Goal: Entertainment & Leisure: Consume media (video, audio)

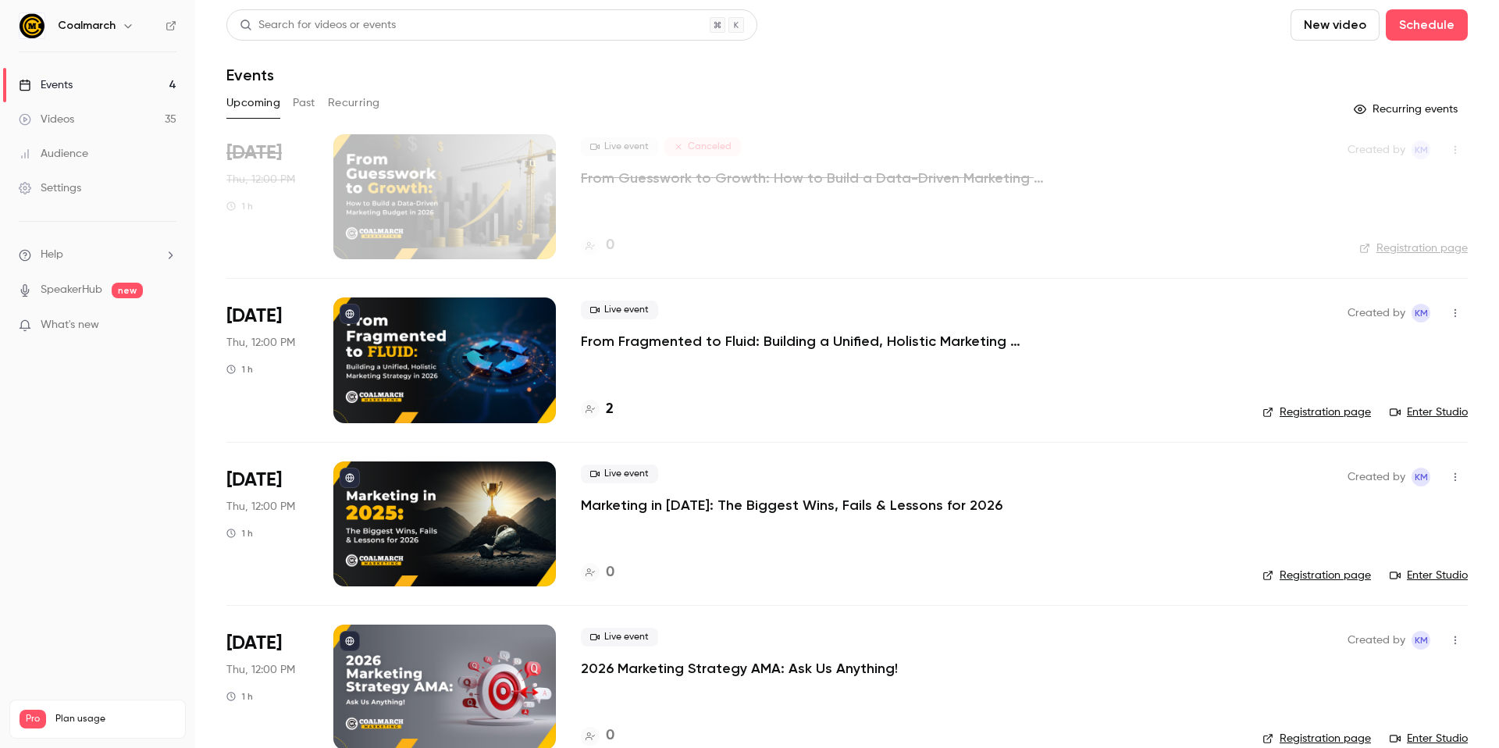
click at [1318, 32] on button "New video" at bounding box center [1334, 24] width 89 height 31
click at [1341, 62] on div "Record" at bounding box center [1380, 68] width 119 height 16
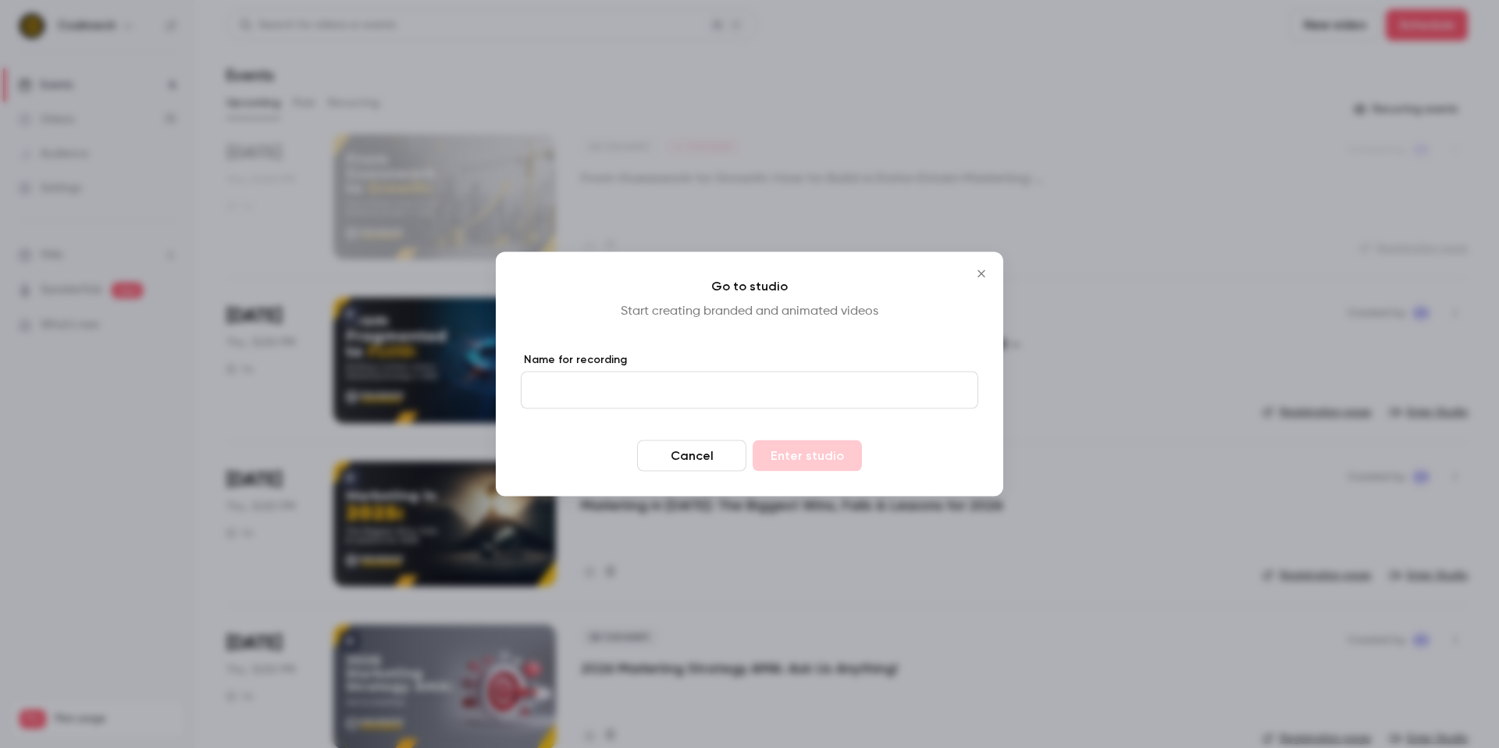
click at [813, 399] on input "Name for recording" at bounding box center [749, 390] width 457 height 37
click at [813, 397] on input "Name for recording" at bounding box center [749, 390] width 457 height 37
type input "**********"
click at [804, 454] on button "Enter studio" at bounding box center [806, 455] width 109 height 31
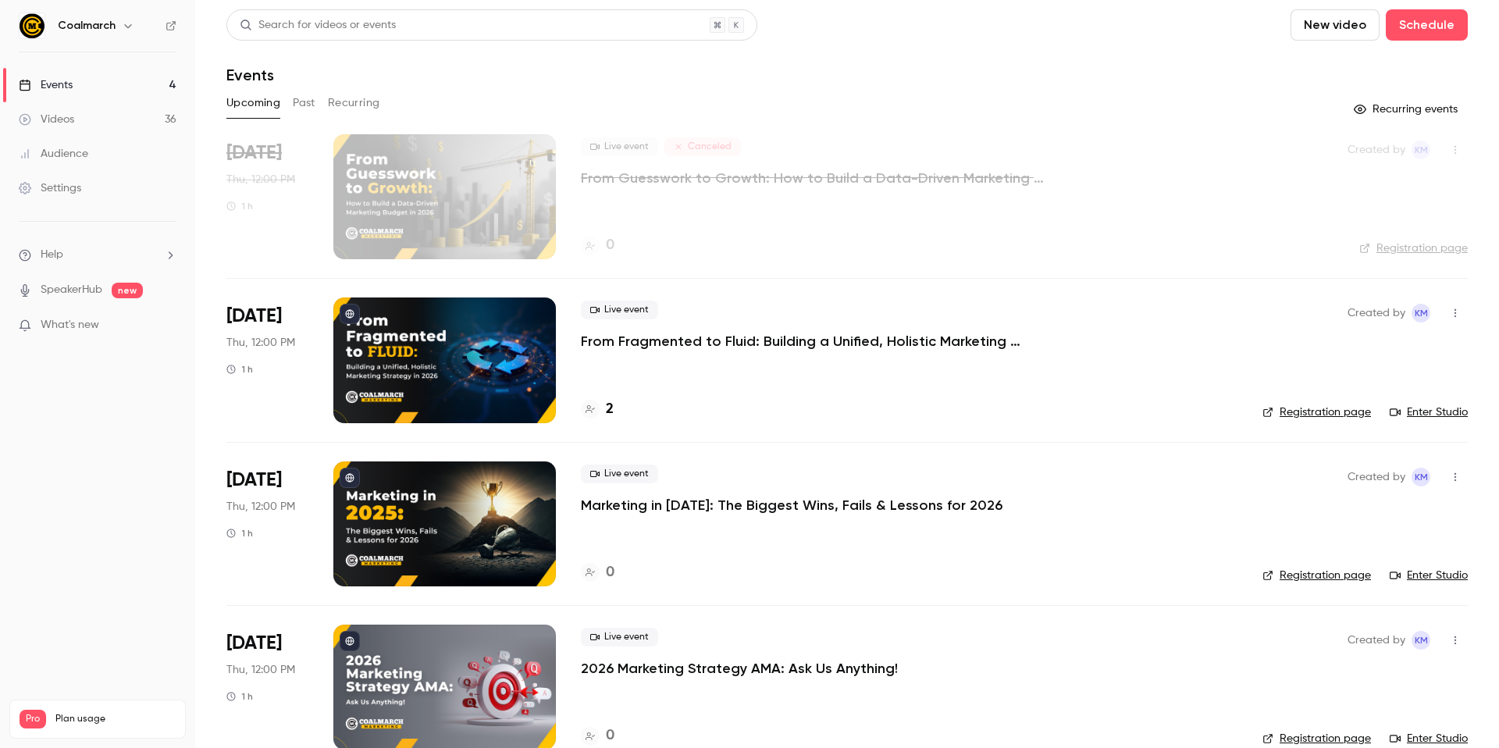
click at [94, 119] on link "Videos 36" at bounding box center [97, 119] width 195 height 34
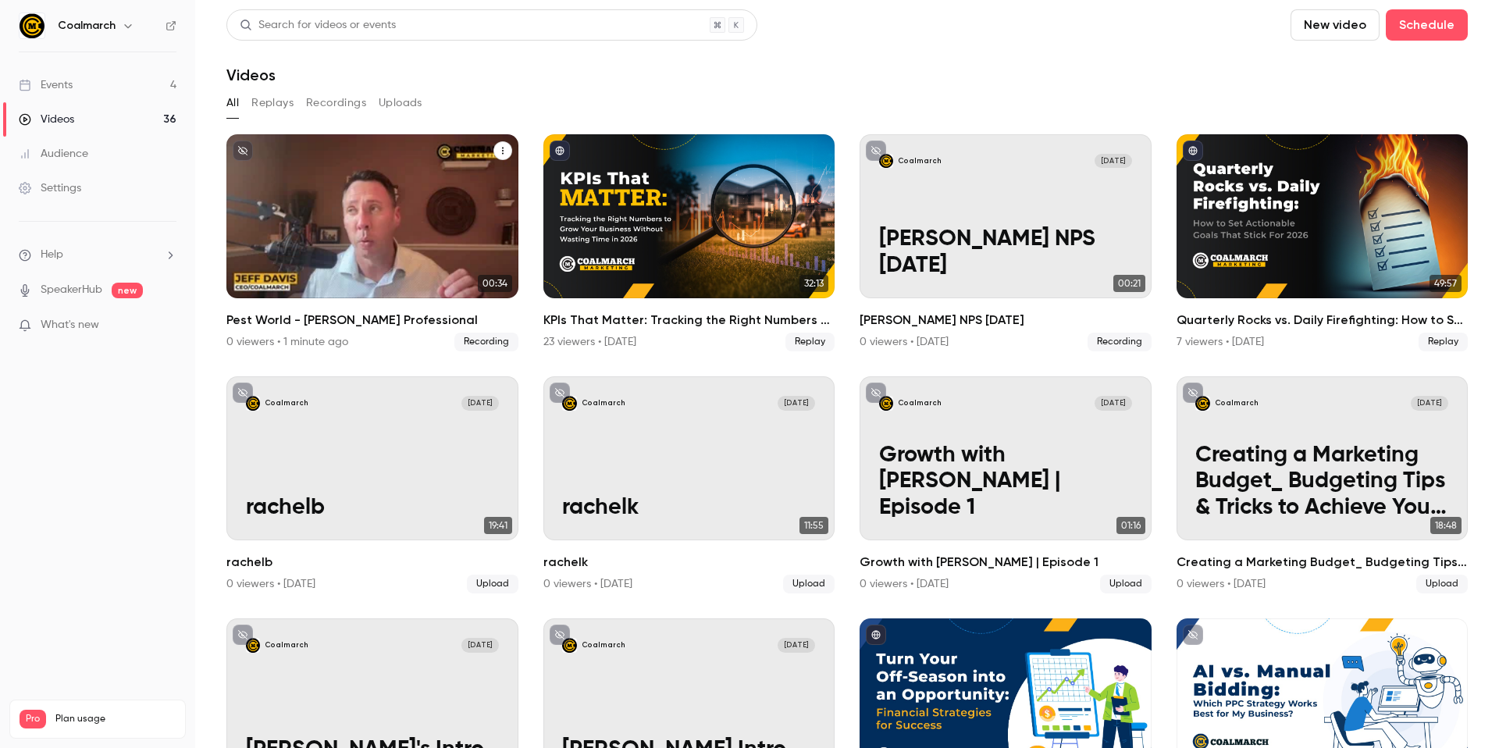
click at [358, 228] on p "Pest World - Jeff Professional" at bounding box center [372, 240] width 253 height 79
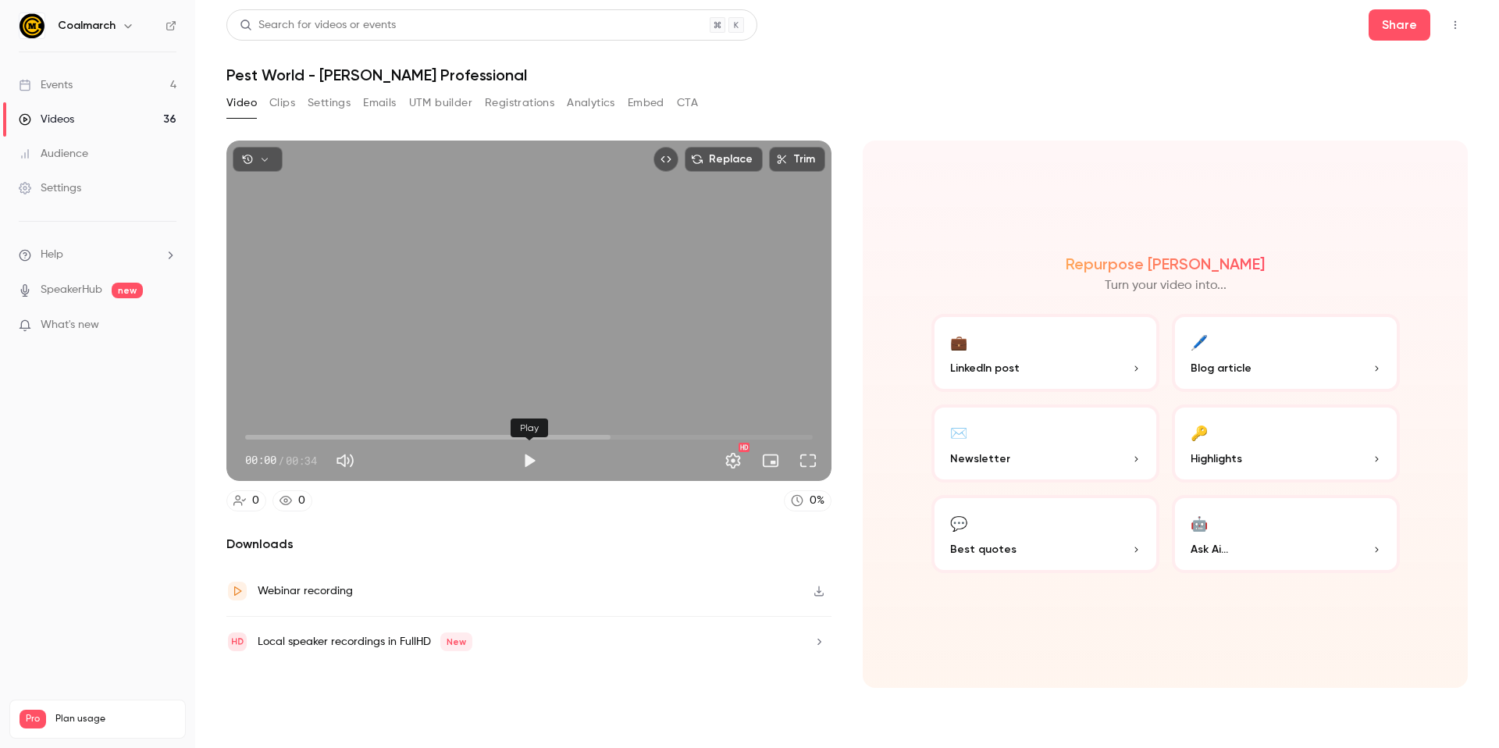
click at [535, 460] on button "Play" at bounding box center [529, 460] width 31 height 31
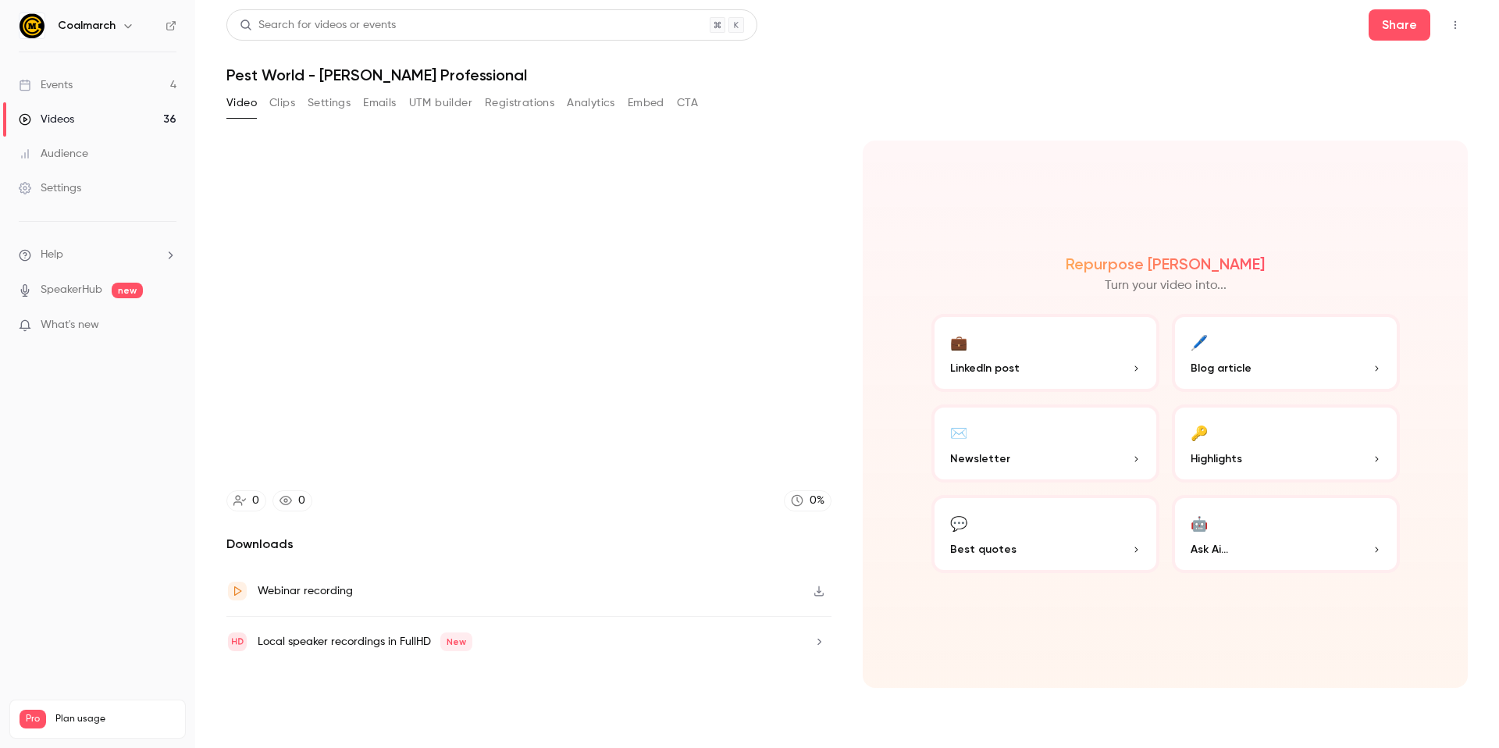
type input "****"
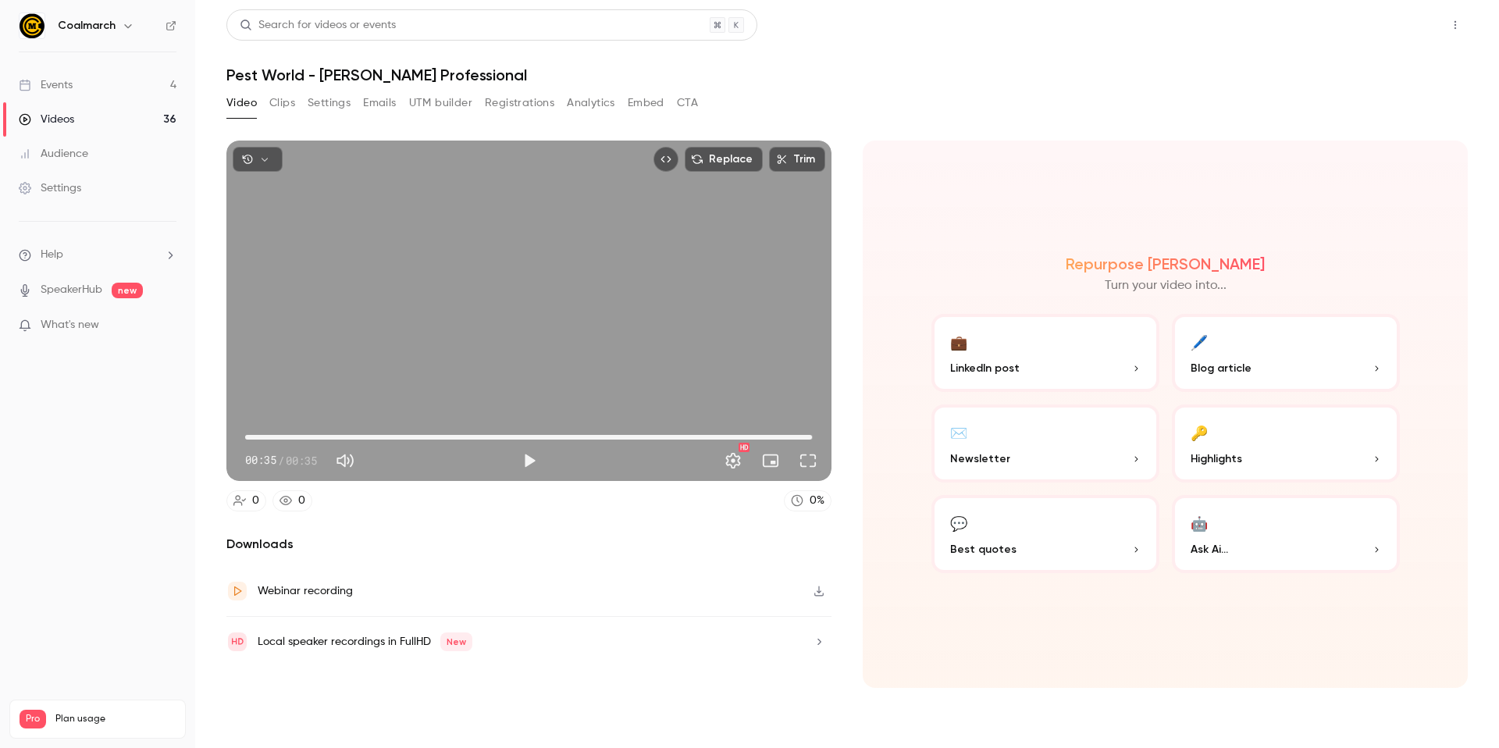
click at [1396, 27] on button "Share" at bounding box center [1399, 24] width 62 height 31
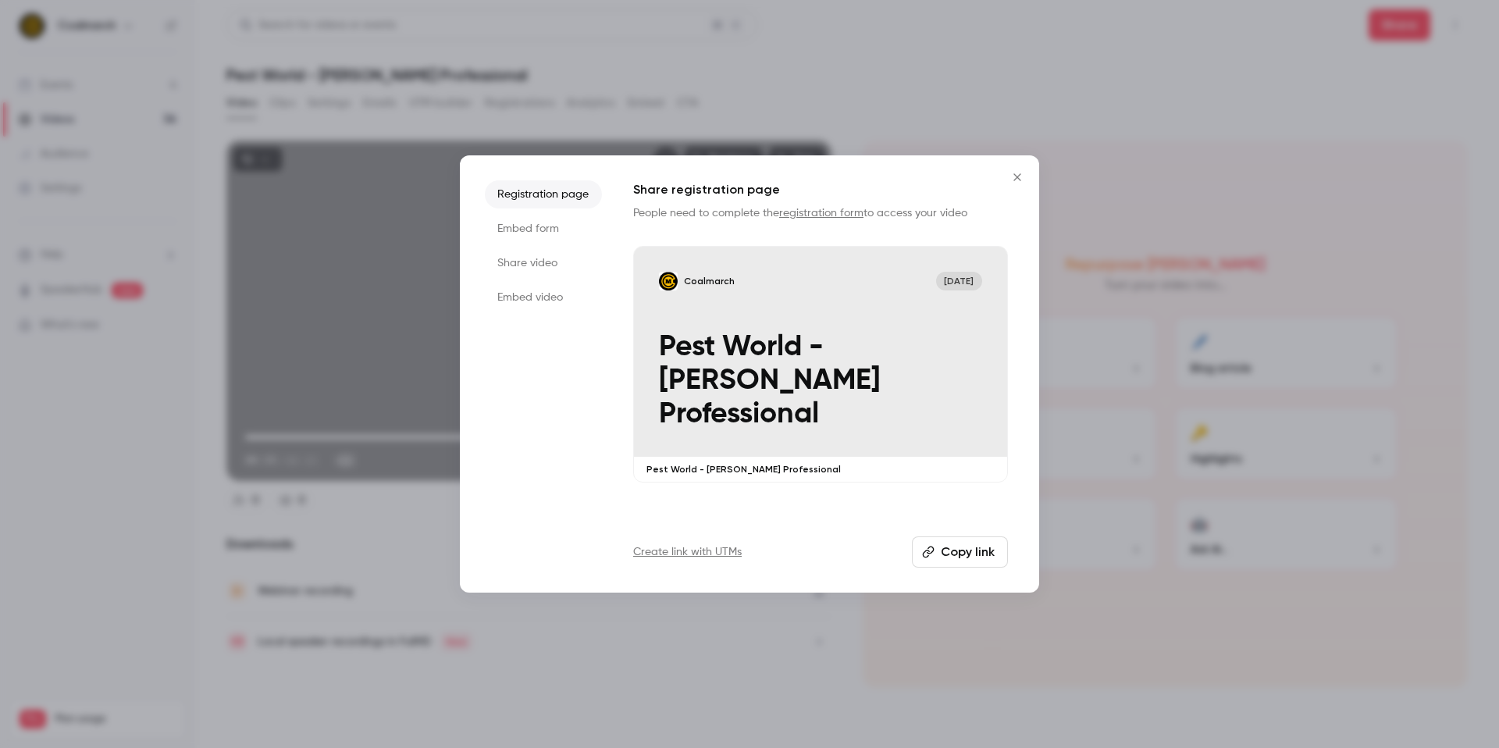
click at [963, 553] on button "Copy link" at bounding box center [960, 551] width 96 height 31
click at [1018, 177] on icon "Close" at bounding box center [1017, 177] width 19 height 12
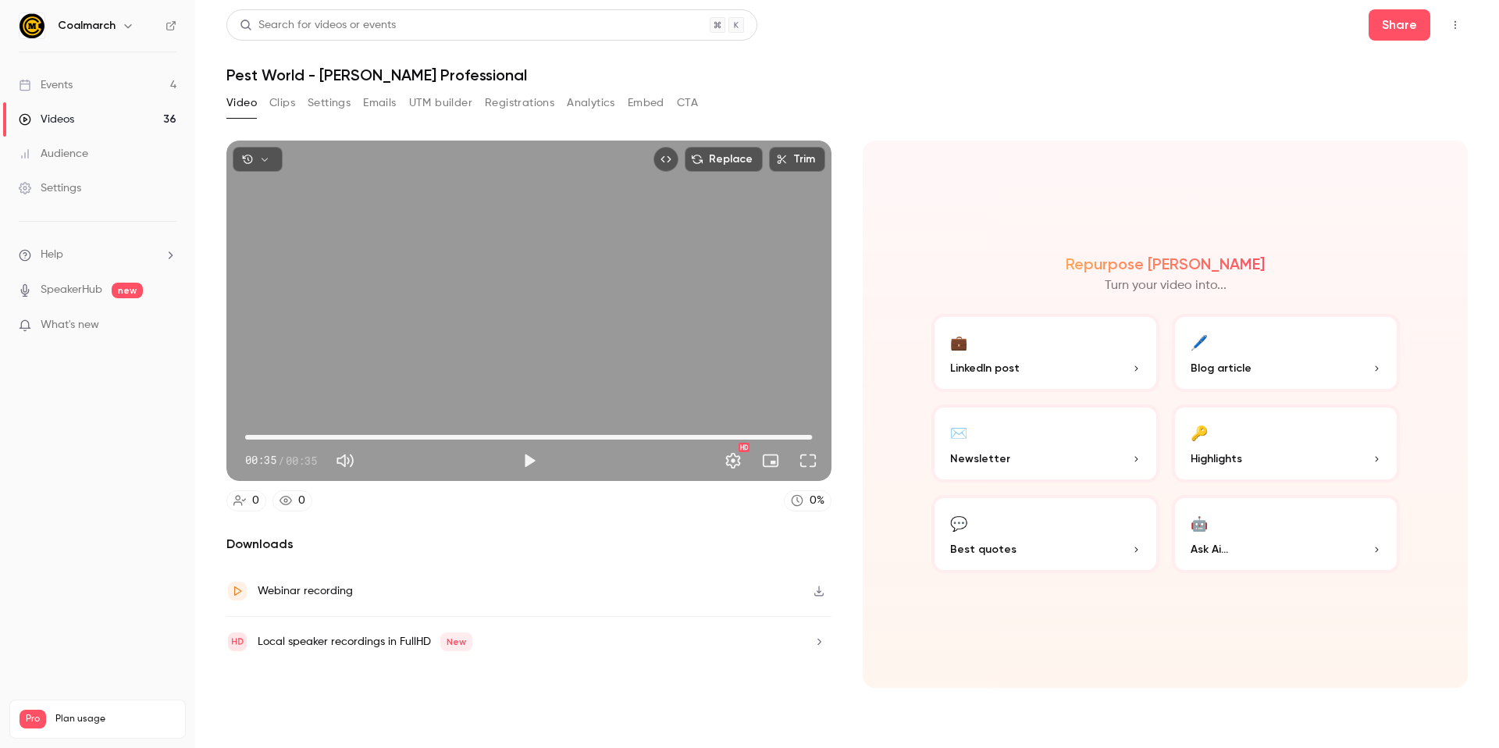
click at [1037, 79] on h1 "Pest World - Jeff Professional" at bounding box center [846, 75] width 1241 height 19
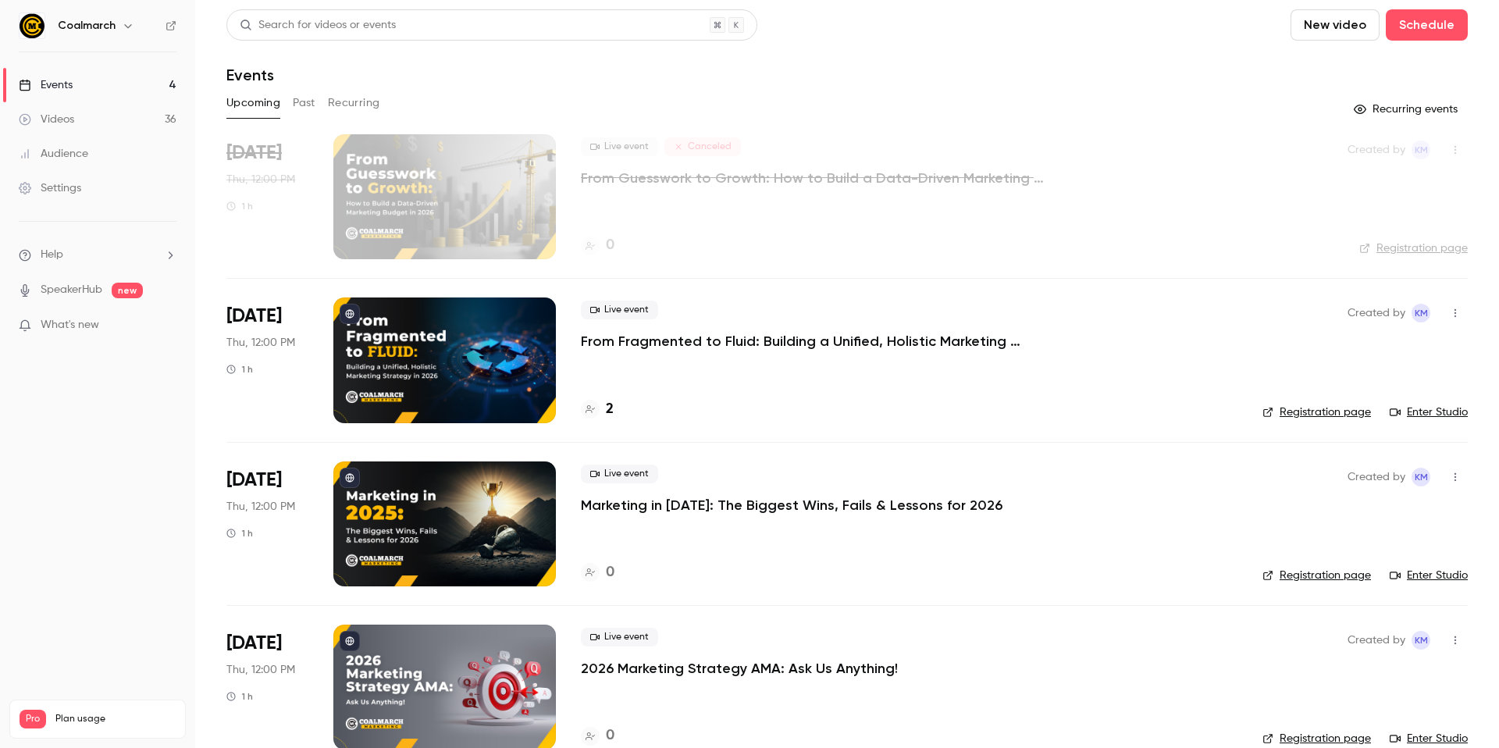
click at [149, 117] on link "Videos 36" at bounding box center [97, 119] width 195 height 34
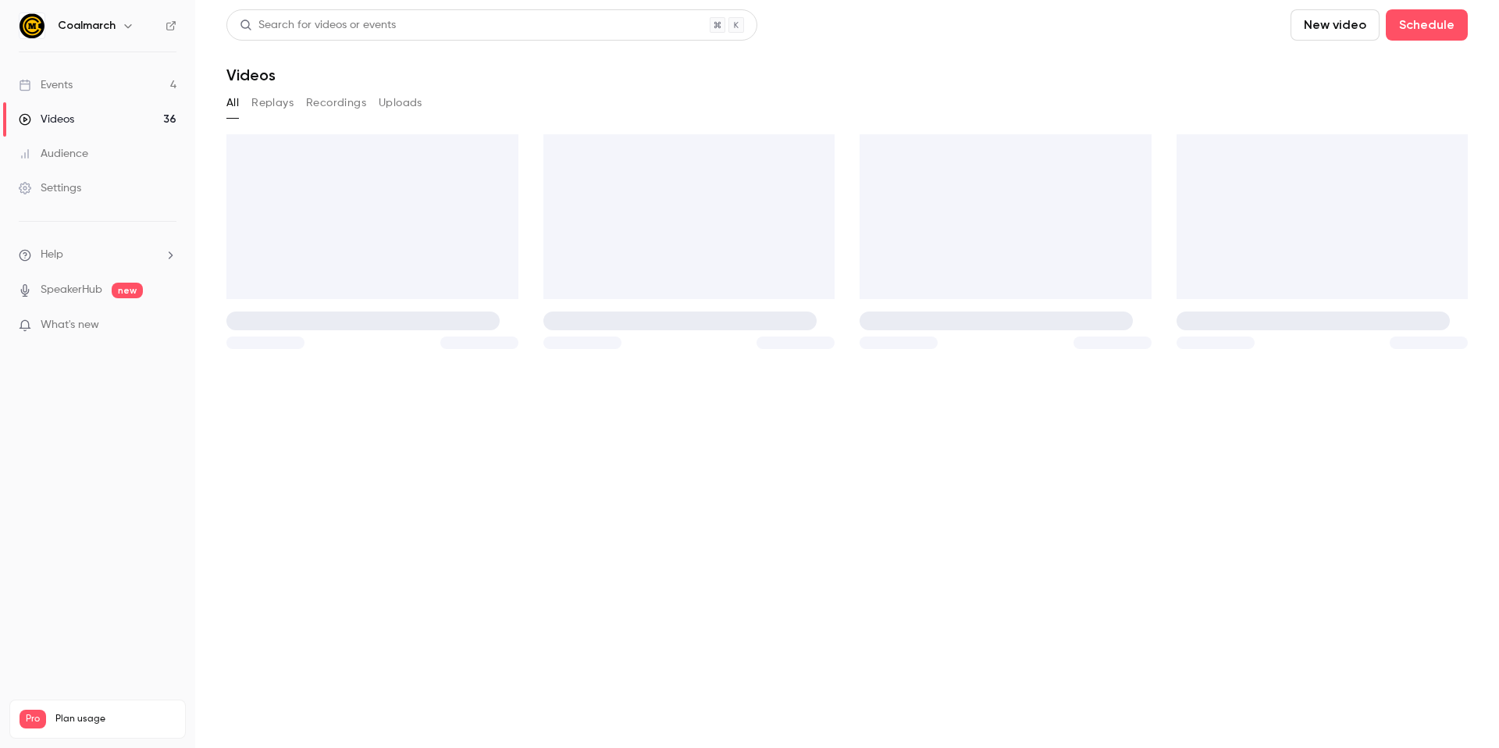
click at [1351, 28] on button "New video" at bounding box center [1334, 24] width 89 height 31
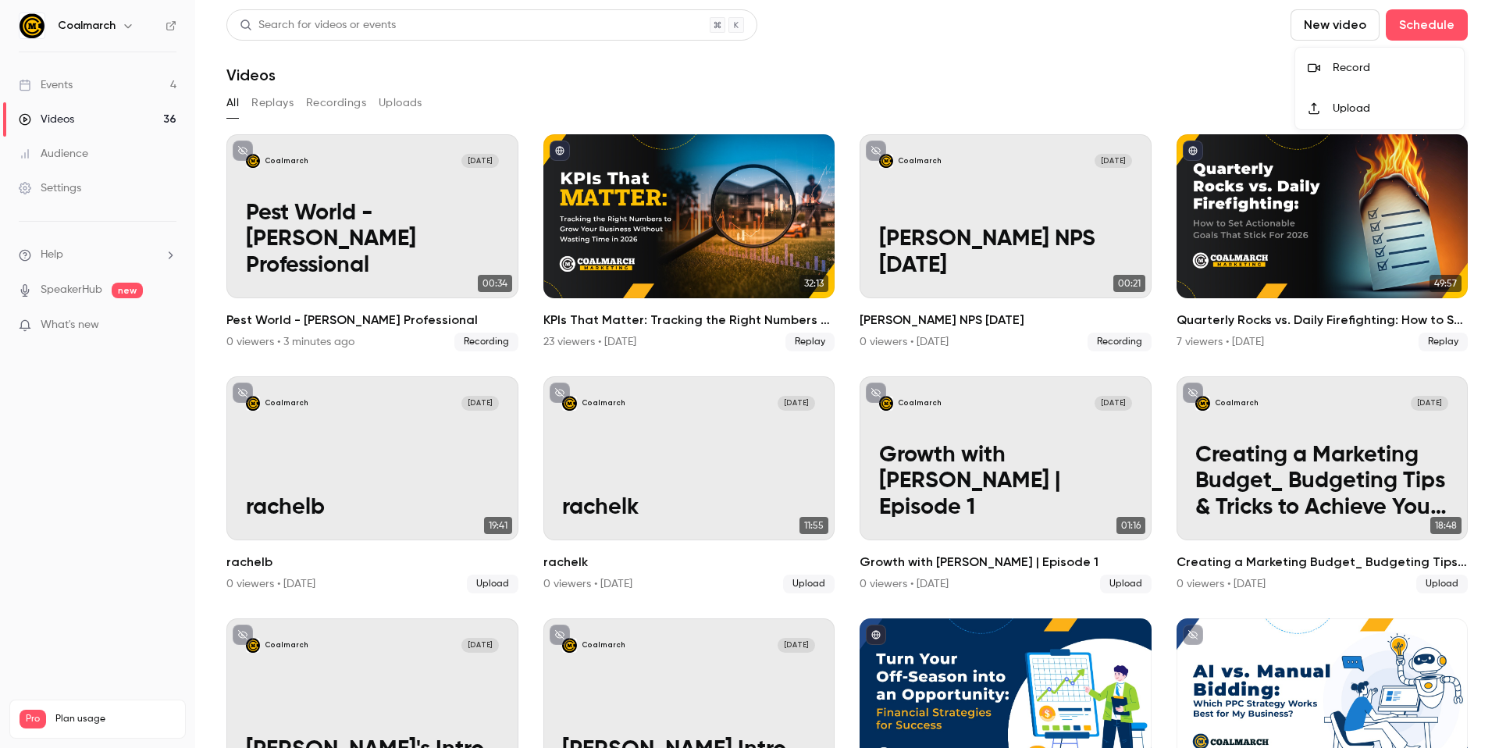
click at [1345, 71] on div "Record" at bounding box center [1391, 68] width 119 height 16
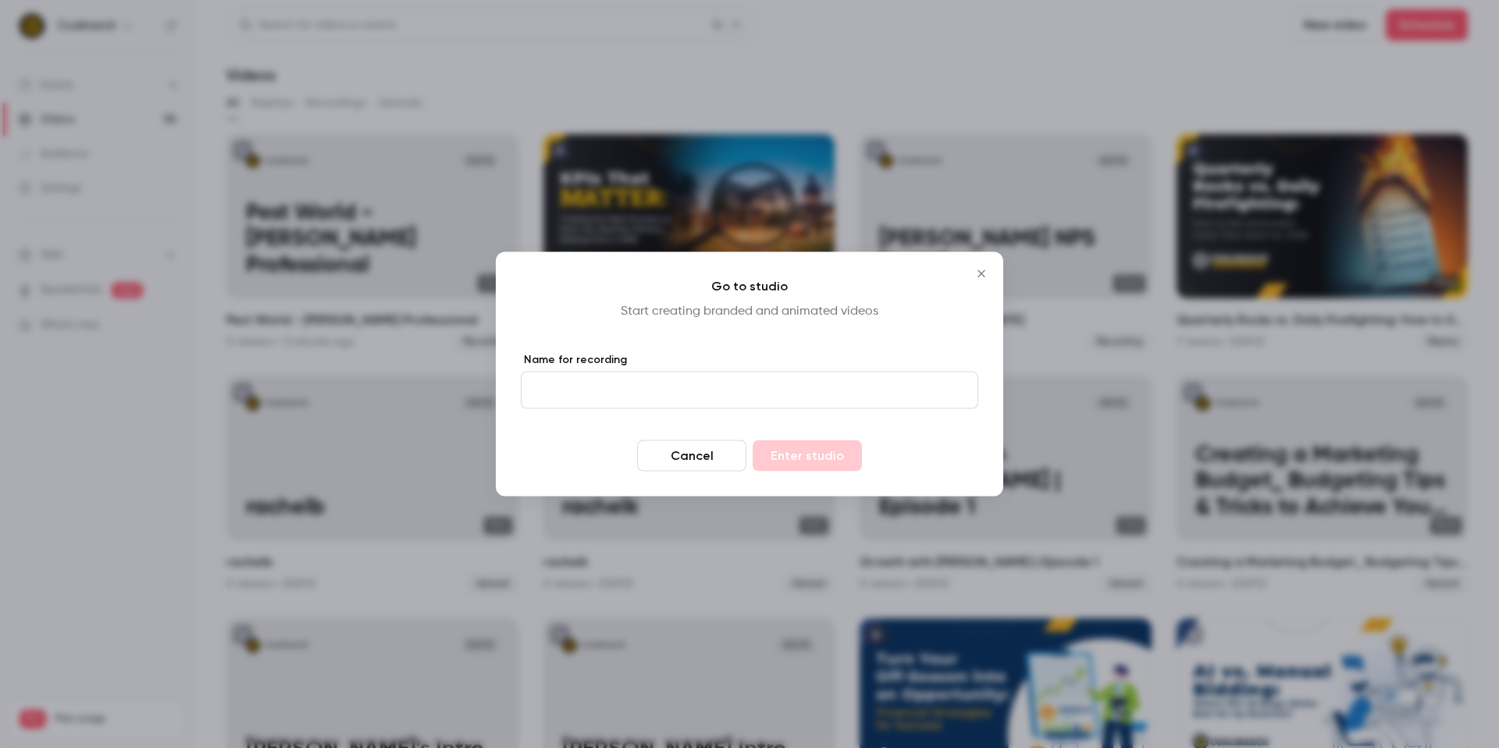
click at [848, 390] on input "Name for recording" at bounding box center [749, 390] width 457 height 37
type input "**********"
click at [819, 448] on button "Enter studio" at bounding box center [806, 455] width 109 height 31
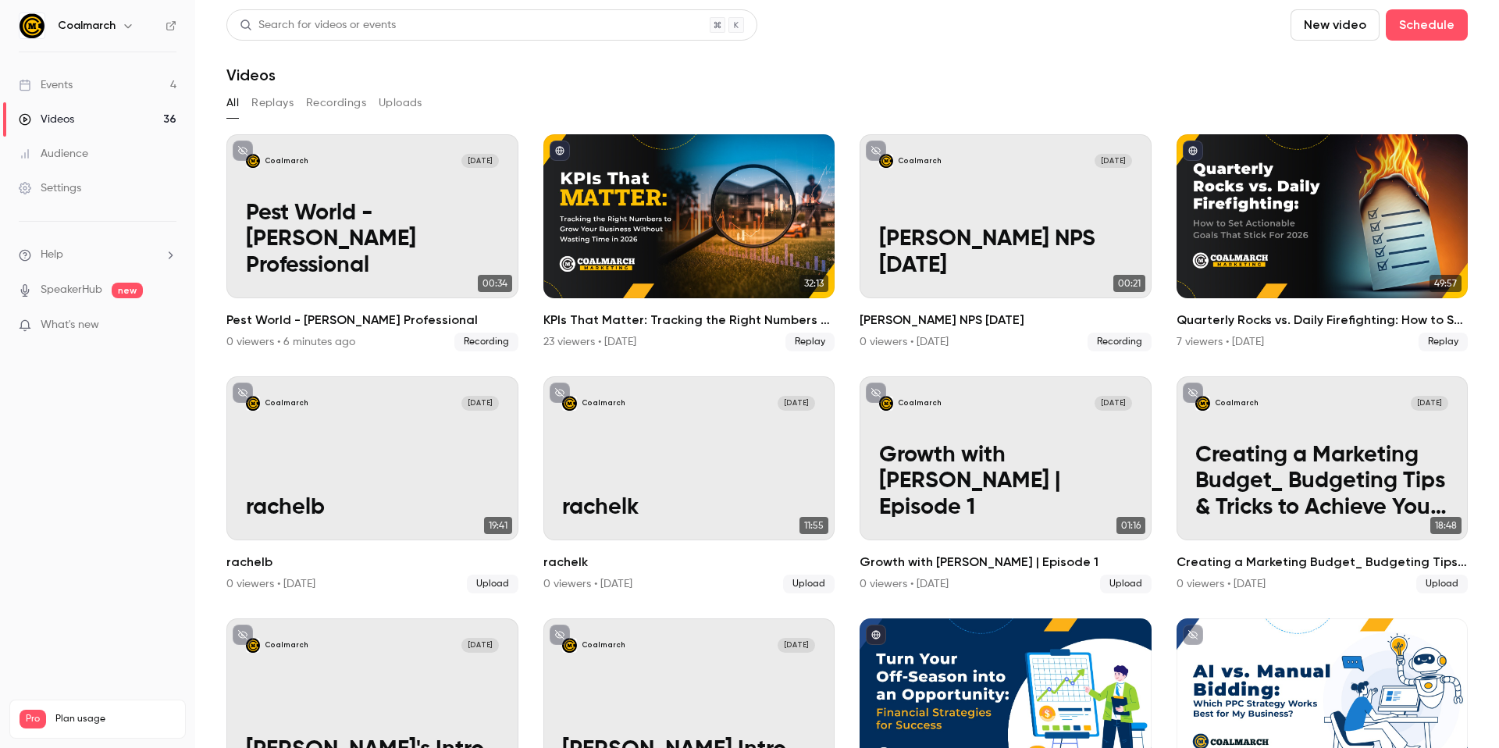
click at [123, 121] on link "Videos 36" at bounding box center [97, 119] width 195 height 34
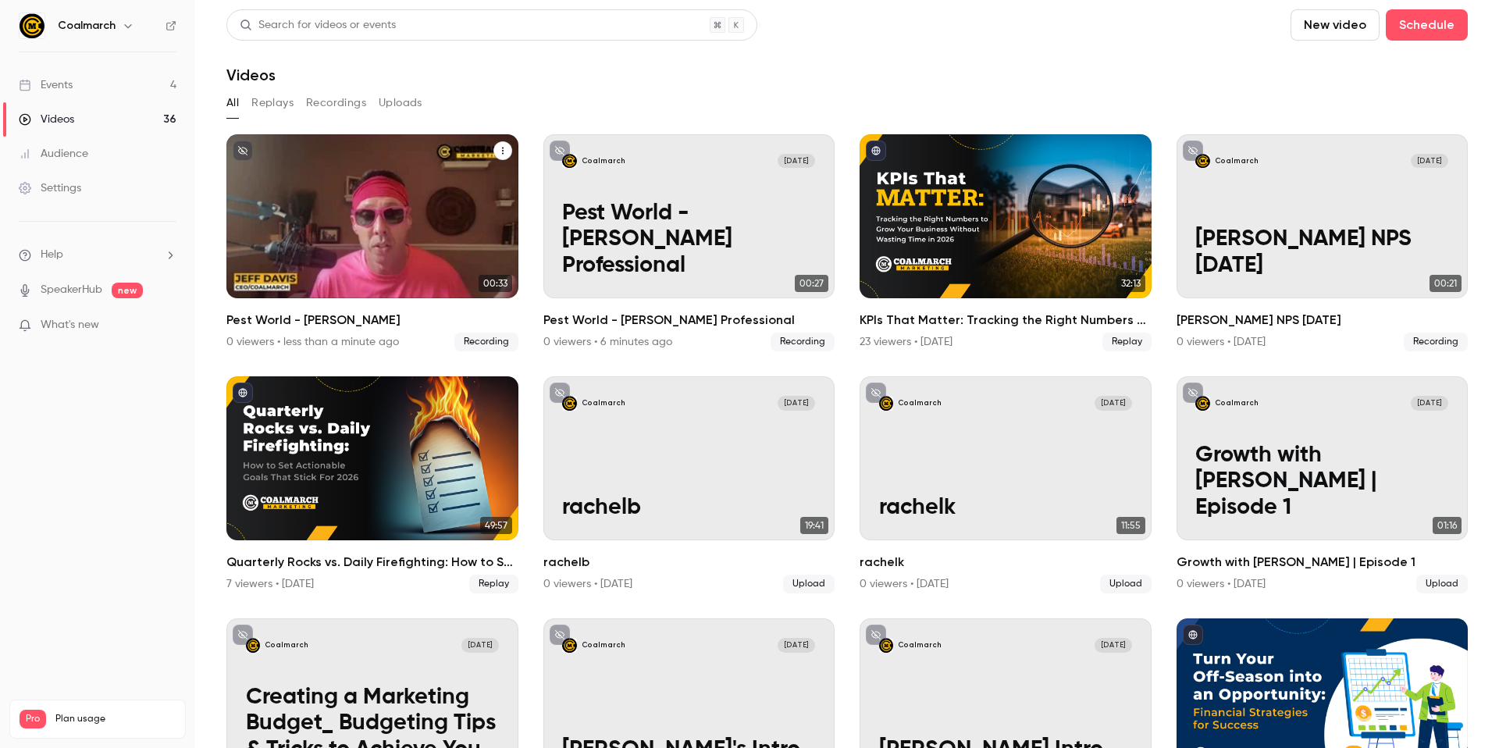
click at [352, 209] on div "Coalmarch Oct 7 Pest World - Jeff Fun" at bounding box center [372, 216] width 292 height 164
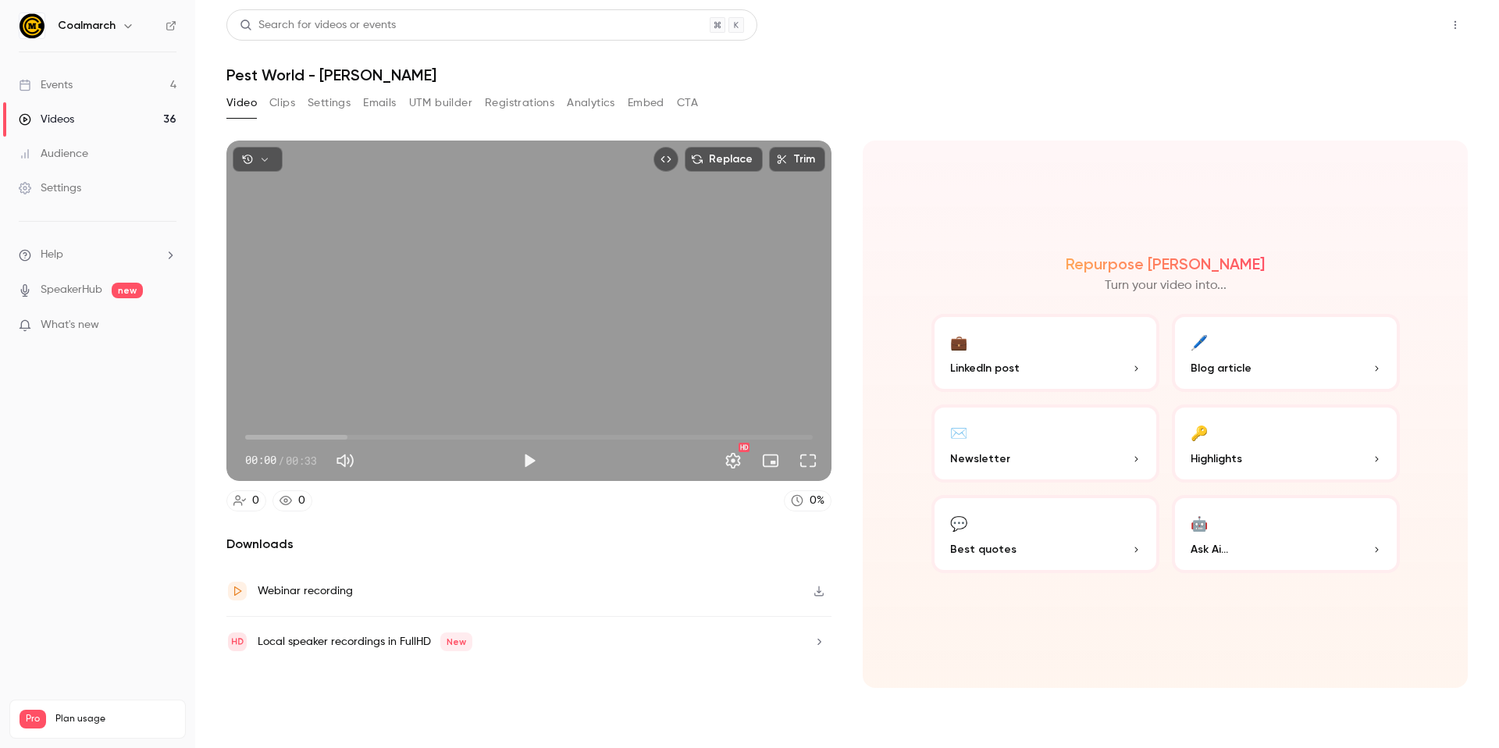
click at [1411, 25] on button "Share" at bounding box center [1399, 24] width 62 height 31
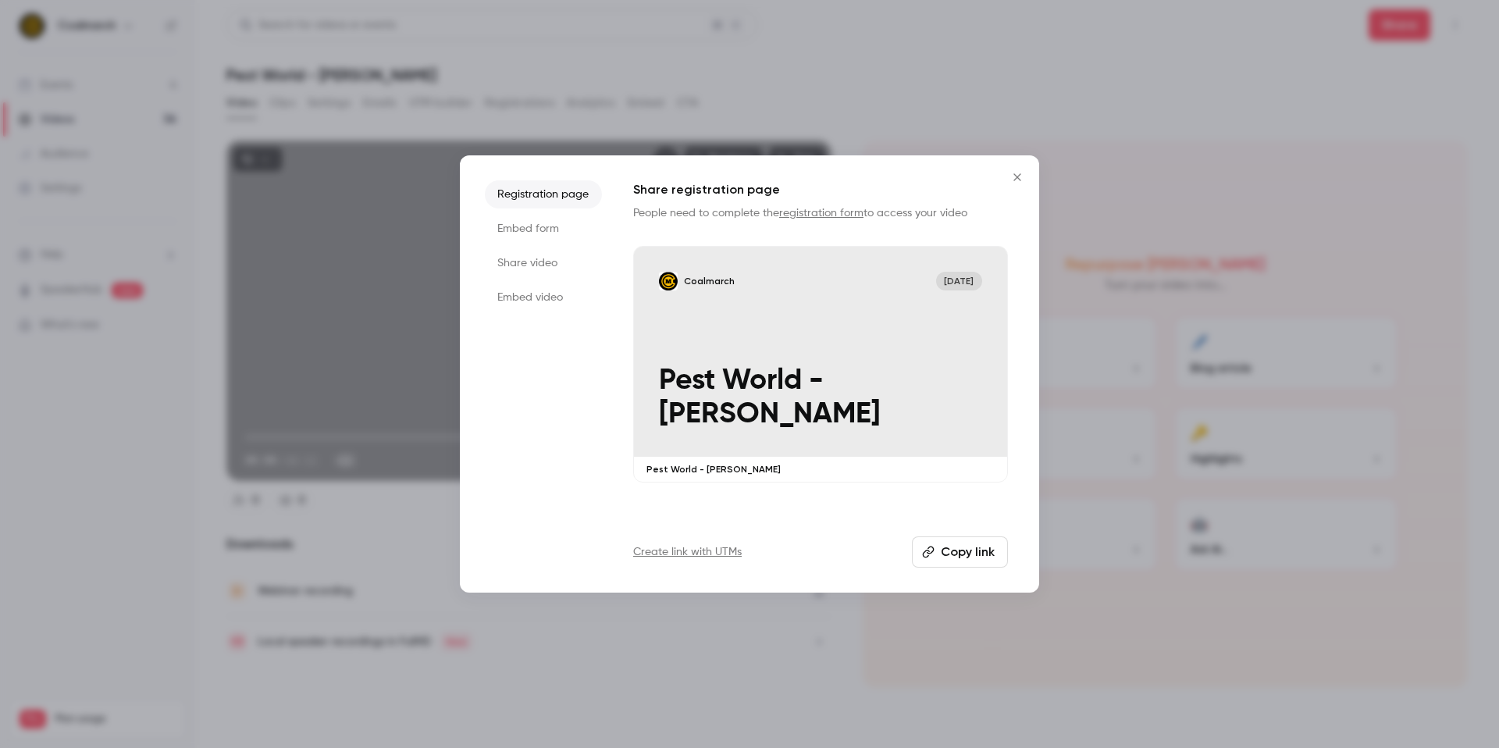
click at [941, 545] on button "Copy link" at bounding box center [960, 551] width 96 height 31
click at [1016, 176] on icon "Close" at bounding box center [1016, 176] width 7 height 7
click at [1016, 176] on div "Repurpose Ai Turn your video into... 💼 LinkedIn post 🖊️ Blog article ✉️ Newslet…" at bounding box center [1165, 414] width 605 height 547
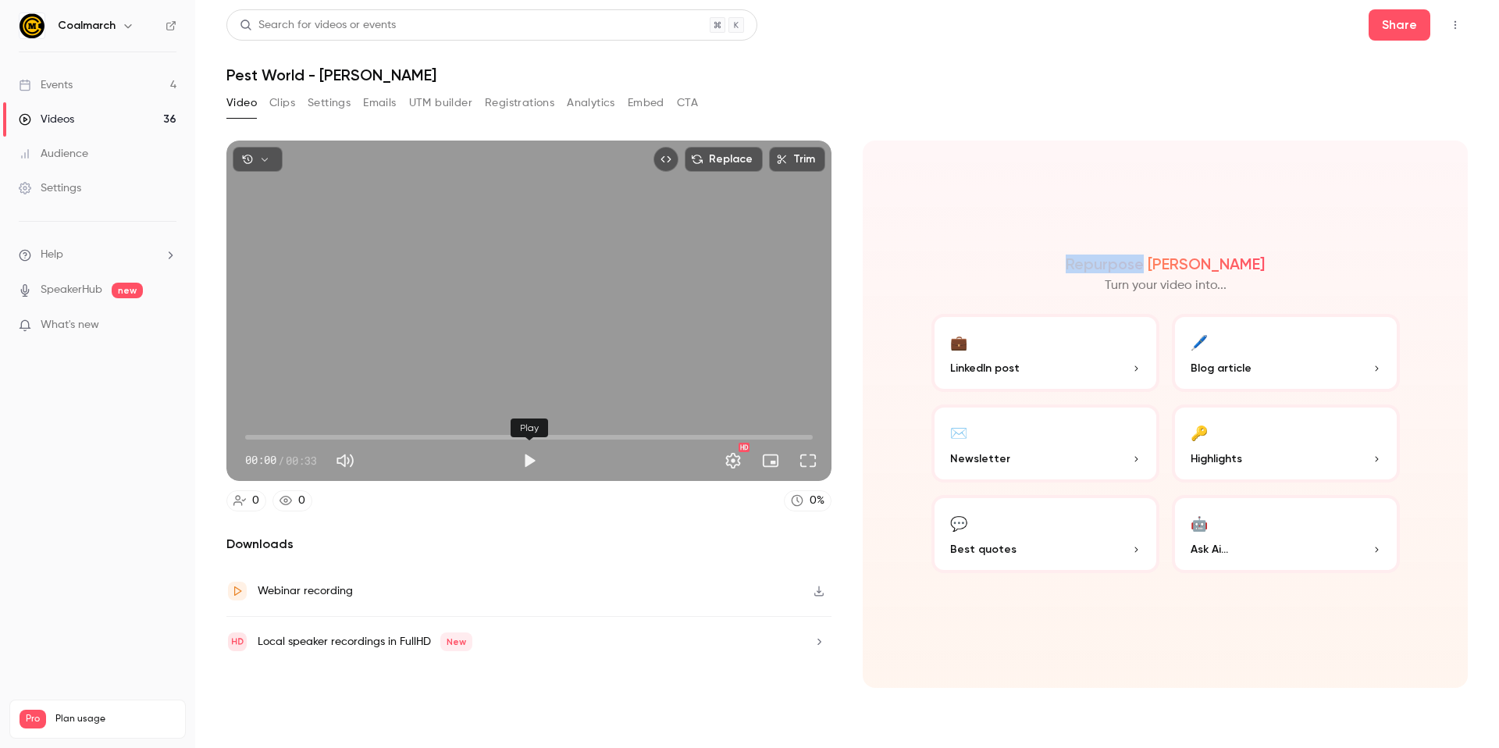
click at [535, 461] on button "Play" at bounding box center [529, 460] width 31 height 31
click at [755, 448] on span "00:33" at bounding box center [528, 437] width 567 height 25
type input "****"
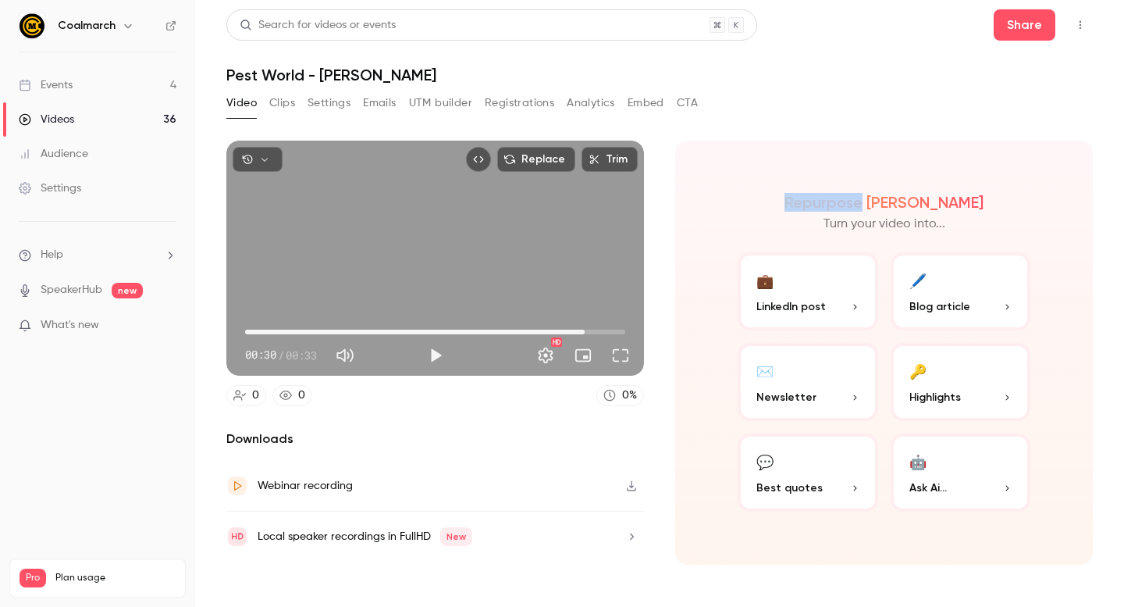
click at [69, 120] on div "Videos" at bounding box center [46, 120] width 55 height 16
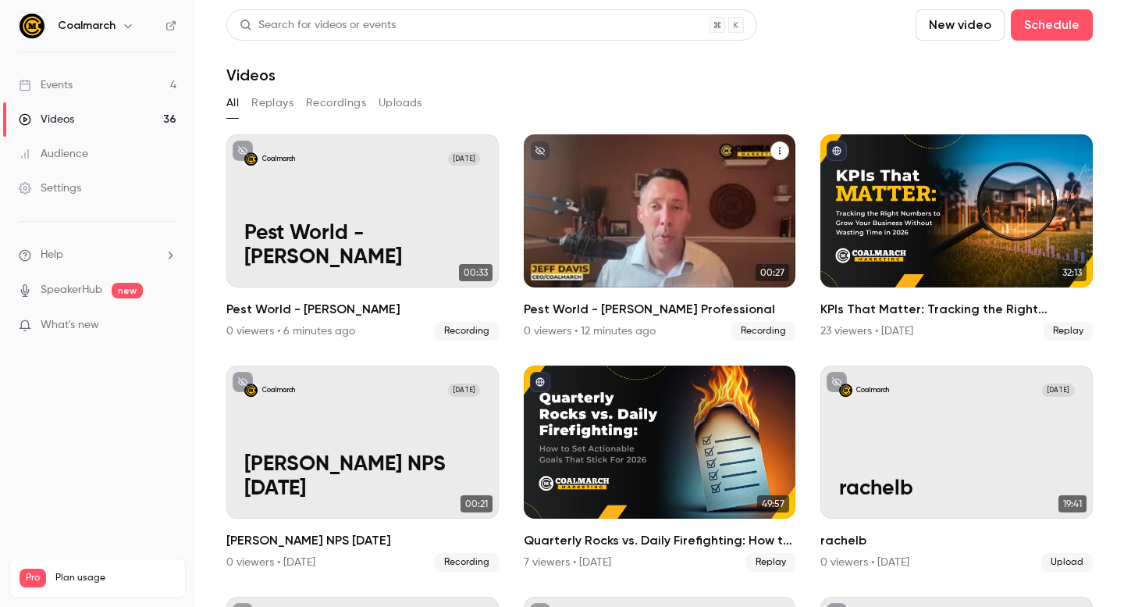
click at [611, 217] on div "Coalmarch Oct 7 Pest World - Jeff Professional" at bounding box center [660, 210] width 272 height 153
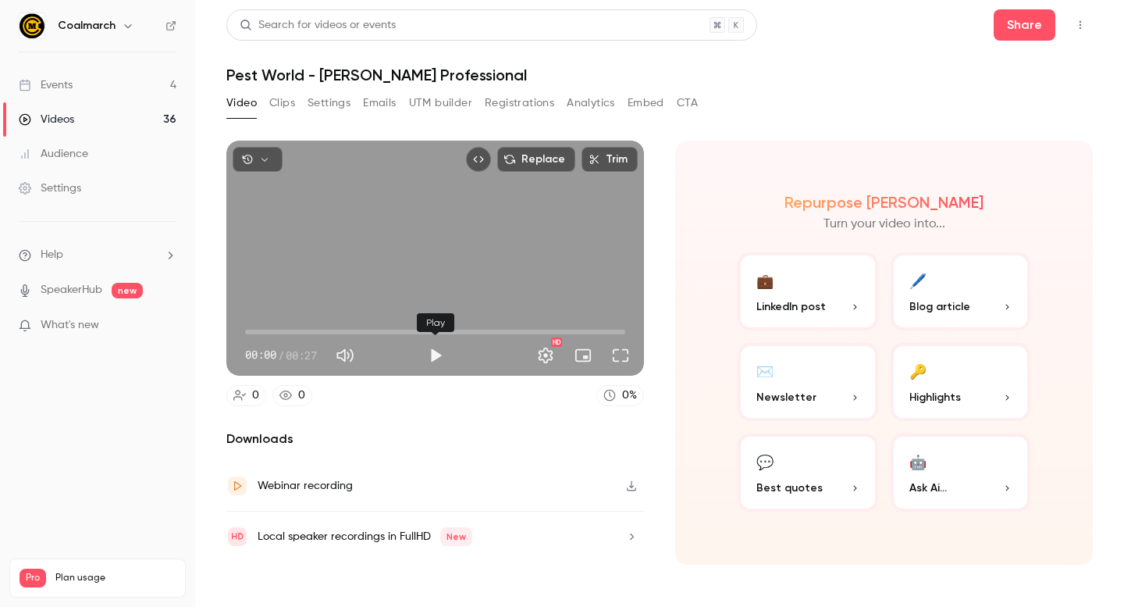
click at [436, 354] on button "Play" at bounding box center [435, 355] width 31 height 31
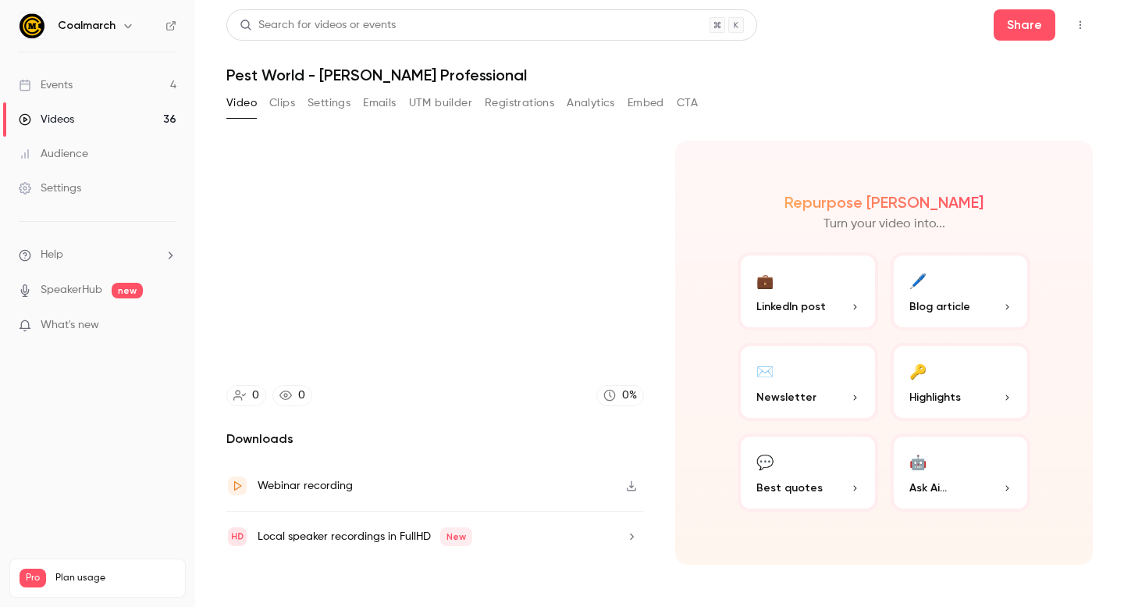
type input "****"
click at [84, 116] on link "Videos 36" at bounding box center [97, 119] width 195 height 34
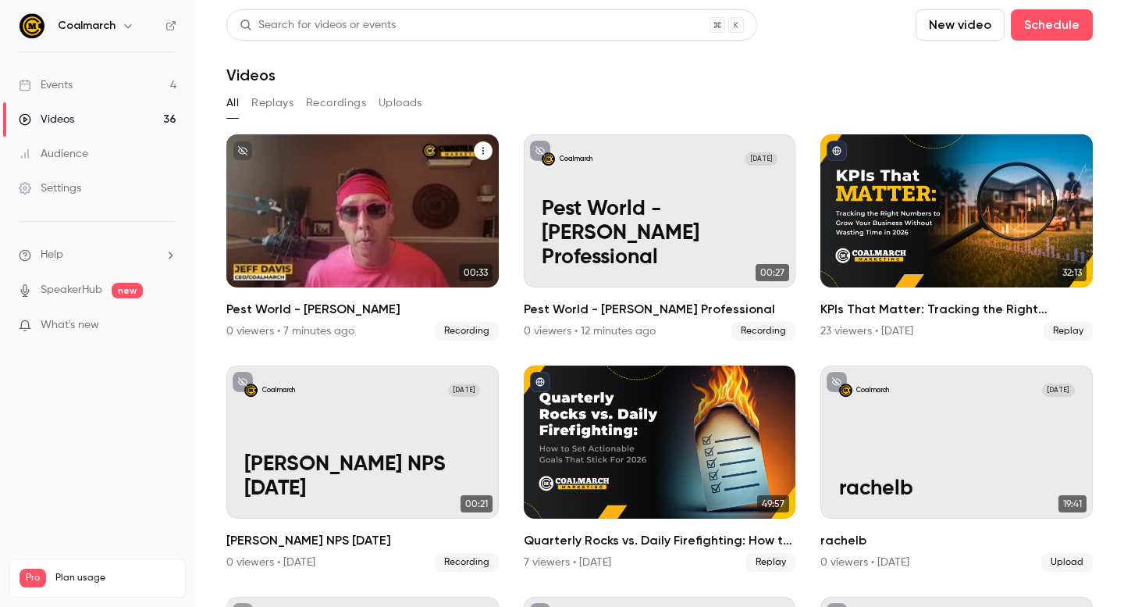
click at [311, 213] on div "Coalmarch Oct 7 Pest World - Jeff Fun" at bounding box center [362, 210] width 272 height 153
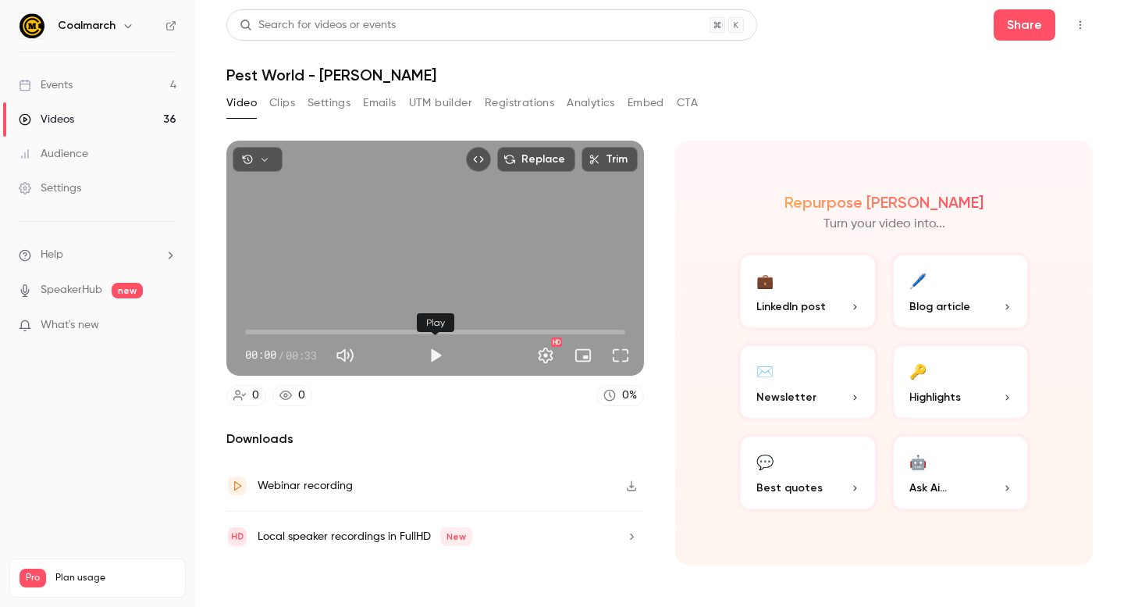
click at [429, 354] on button "Play" at bounding box center [435, 355] width 31 height 31
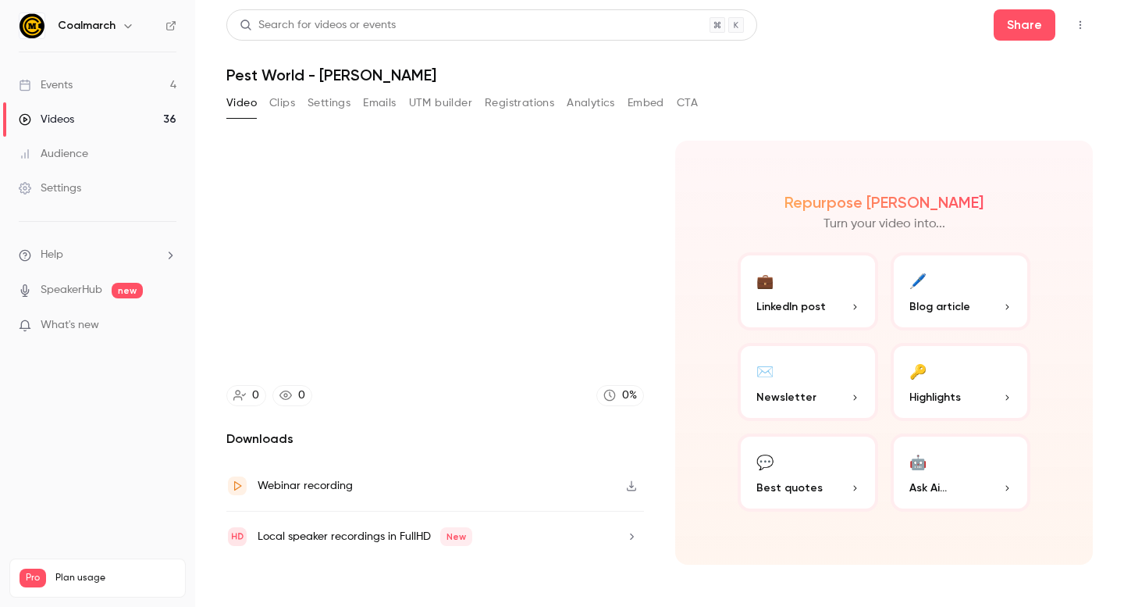
type input "****"
